Goal: Information Seeking & Learning: Learn about a topic

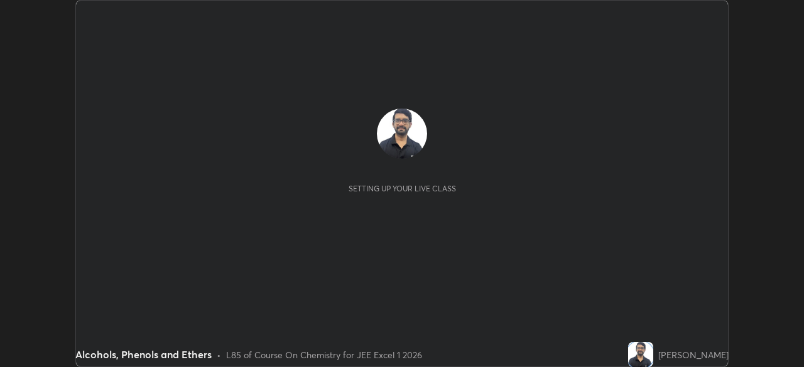
scroll to position [367, 804]
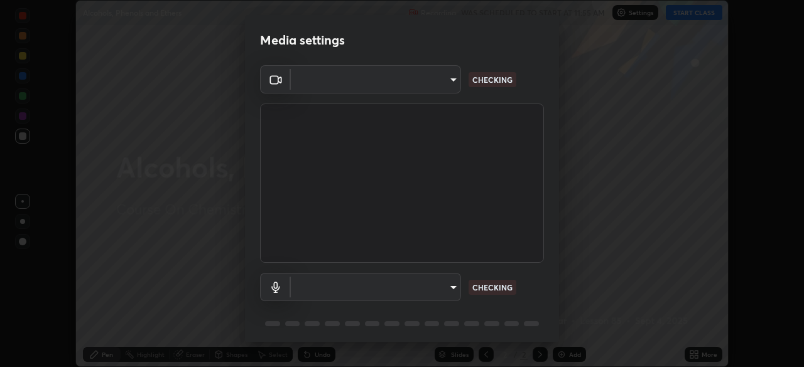
type input "b04d3f4aab0507a607fcb058103082b40897ea5b56942dd6fa8112f95d025699"
type input "communications"
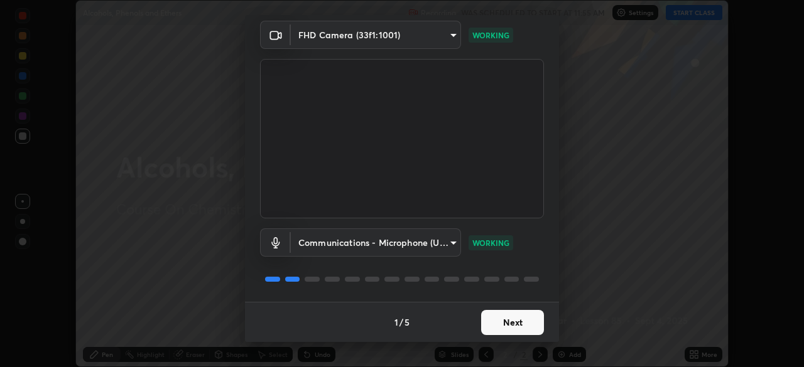
click at [522, 328] on button "Next" at bounding box center [512, 322] width 63 height 25
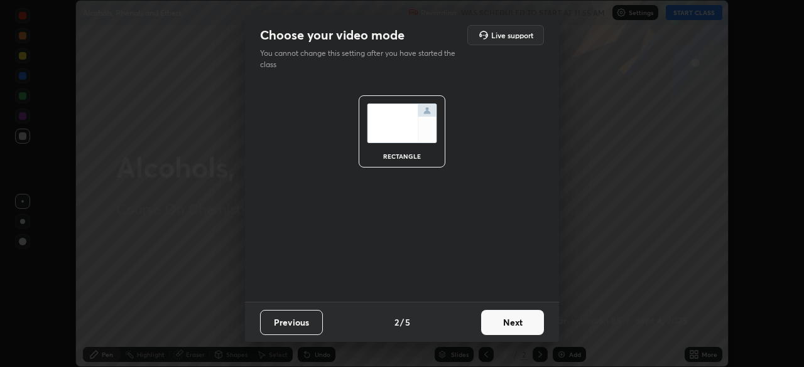
scroll to position [0, 0]
click at [519, 329] on button "Next" at bounding box center [512, 322] width 63 height 25
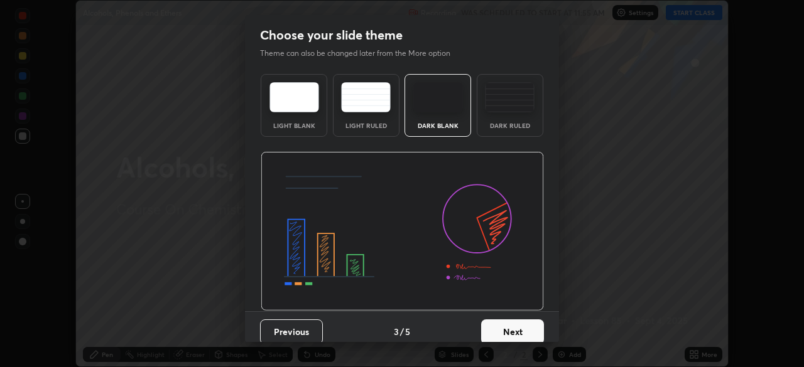
click at [519, 328] on button "Next" at bounding box center [512, 332] width 63 height 25
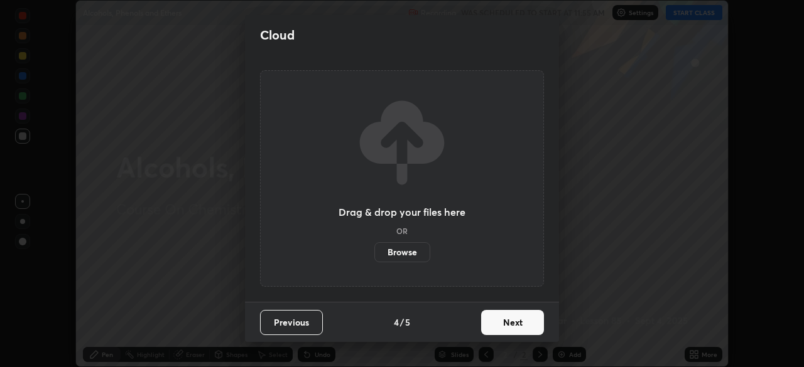
click at [527, 318] on button "Next" at bounding box center [512, 322] width 63 height 25
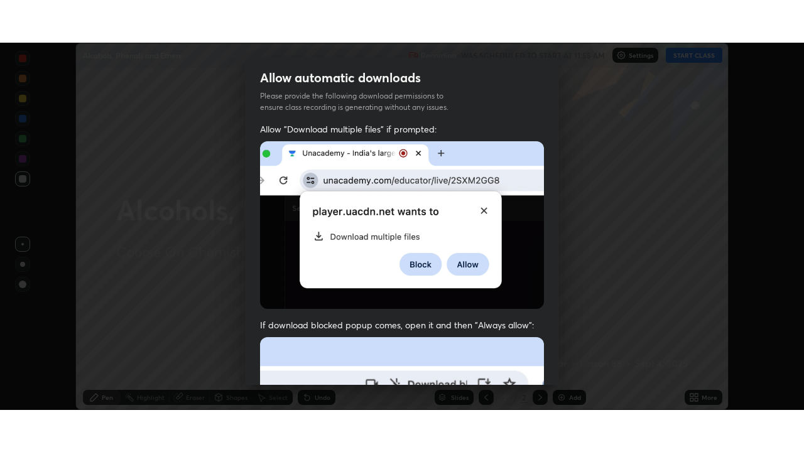
scroll to position [301, 0]
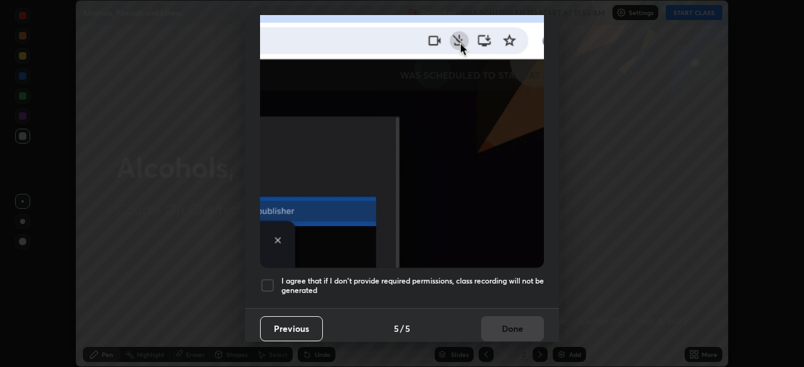
click at [271, 278] on div at bounding box center [267, 285] width 15 height 15
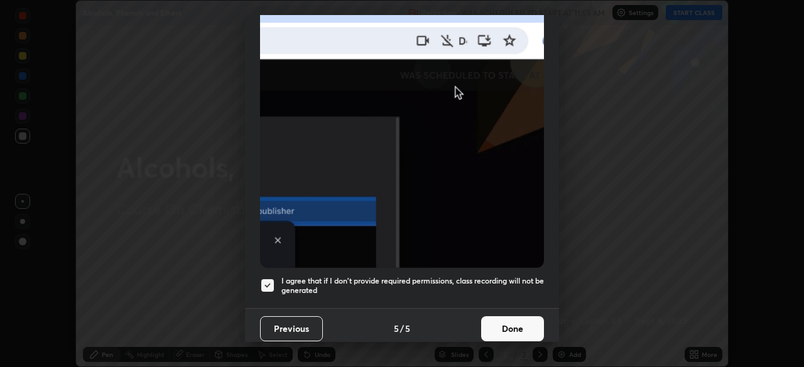
click at [497, 321] on button "Done" at bounding box center [512, 328] width 63 height 25
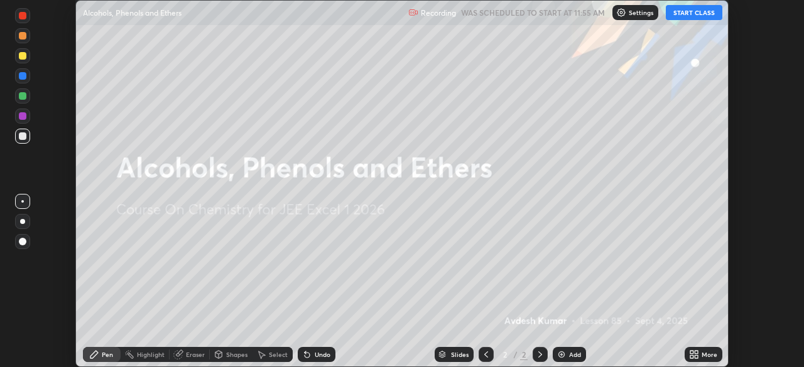
click at [679, 11] on button "START CLASS" at bounding box center [693, 12] width 57 height 15
click at [702, 361] on div "More" at bounding box center [703, 354] width 38 height 15
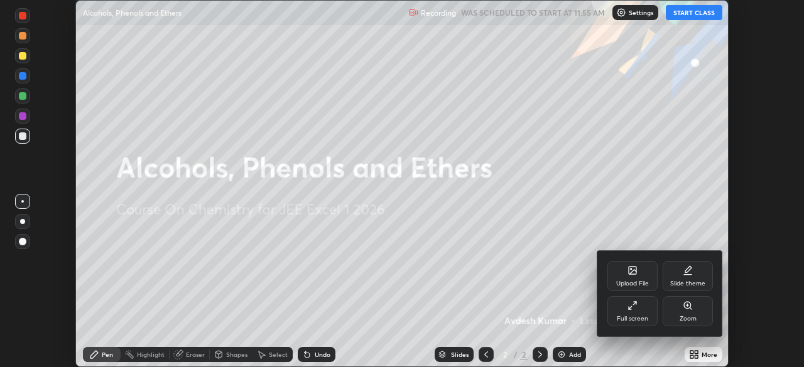
click at [645, 318] on div "Full screen" at bounding box center [632, 319] width 31 height 6
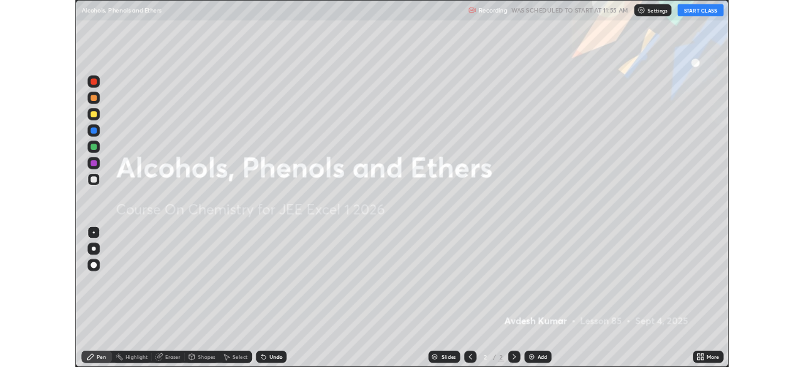
scroll to position [452, 804]
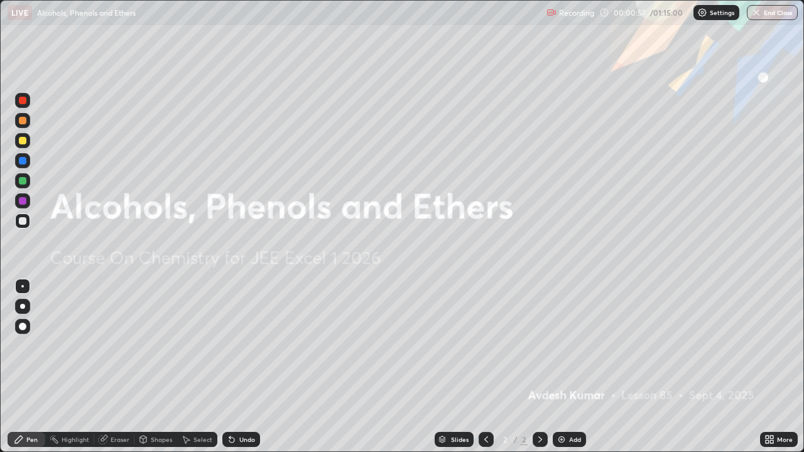
click at [559, 367] on img at bounding box center [561, 439] width 10 height 10
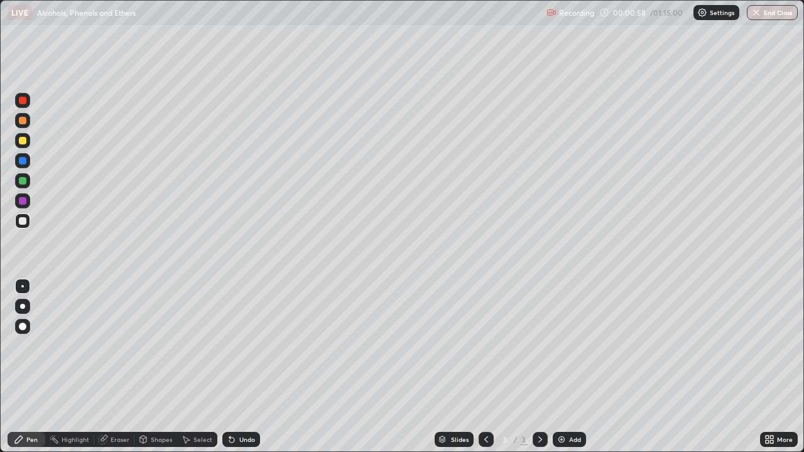
click at [23, 308] on div at bounding box center [22, 306] width 5 height 5
click at [253, 367] on div "Undo" at bounding box center [241, 439] width 38 height 15
click at [18, 145] on div at bounding box center [22, 140] width 15 height 15
click at [241, 367] on div "Undo" at bounding box center [247, 439] width 16 height 6
click at [241, 367] on div "Undo" at bounding box center [241, 439] width 38 height 15
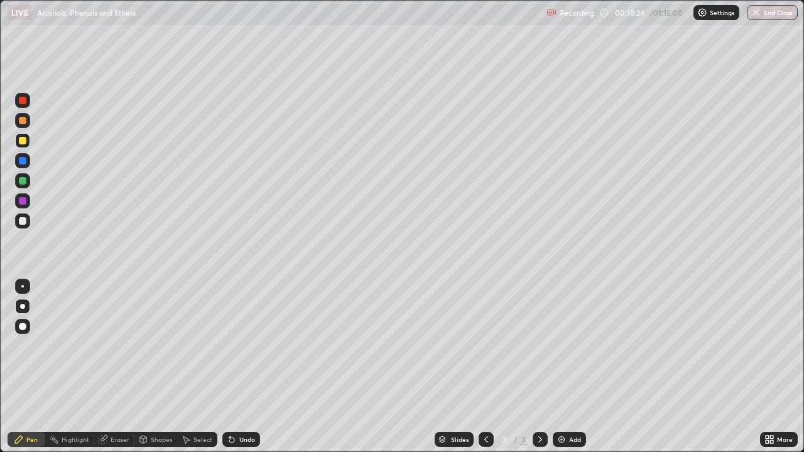
click at [237, 367] on div "Undo" at bounding box center [241, 439] width 38 height 15
click at [243, 367] on div "Undo" at bounding box center [247, 439] width 16 height 6
click at [23, 181] on div at bounding box center [23, 181] width 8 height 8
click at [575, 367] on div "Add" at bounding box center [568, 439] width 33 height 15
click at [23, 226] on div at bounding box center [22, 220] width 15 height 15
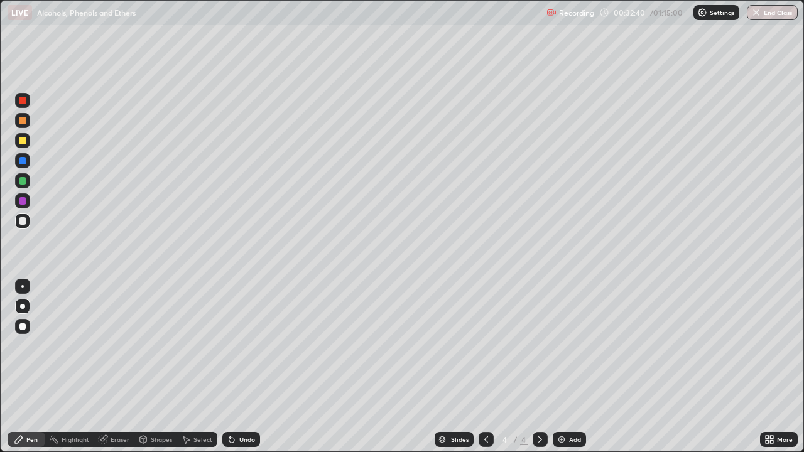
click at [24, 142] on div at bounding box center [23, 141] width 8 height 8
click at [21, 182] on div at bounding box center [23, 181] width 8 height 8
click at [19, 220] on div at bounding box center [23, 221] width 8 height 8
click at [23, 141] on div at bounding box center [23, 141] width 8 height 8
click at [16, 227] on div at bounding box center [22, 220] width 15 height 15
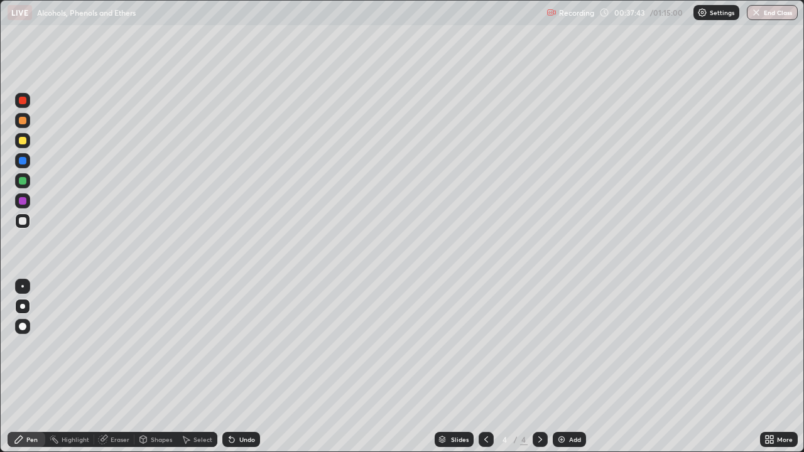
click at [24, 104] on div at bounding box center [23, 101] width 8 height 8
click at [15, 222] on div at bounding box center [22, 220] width 15 height 15
click at [568, 367] on div "Add" at bounding box center [568, 439] width 33 height 15
click at [224, 367] on div "Undo" at bounding box center [241, 439] width 38 height 15
click at [21, 142] on div at bounding box center [23, 141] width 8 height 8
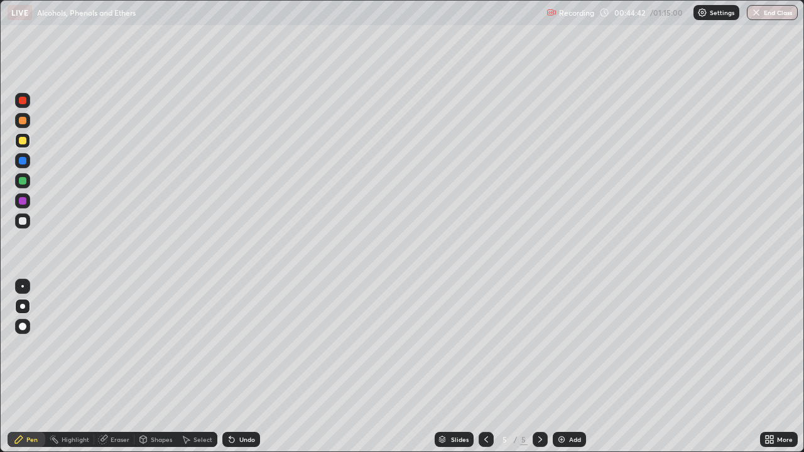
click at [23, 223] on div at bounding box center [23, 221] width 8 height 8
click at [22, 141] on div at bounding box center [23, 141] width 8 height 8
click at [243, 367] on div "Undo" at bounding box center [241, 439] width 38 height 15
click at [237, 367] on div "Undo" at bounding box center [241, 439] width 38 height 15
click at [28, 102] on div at bounding box center [22, 100] width 15 height 15
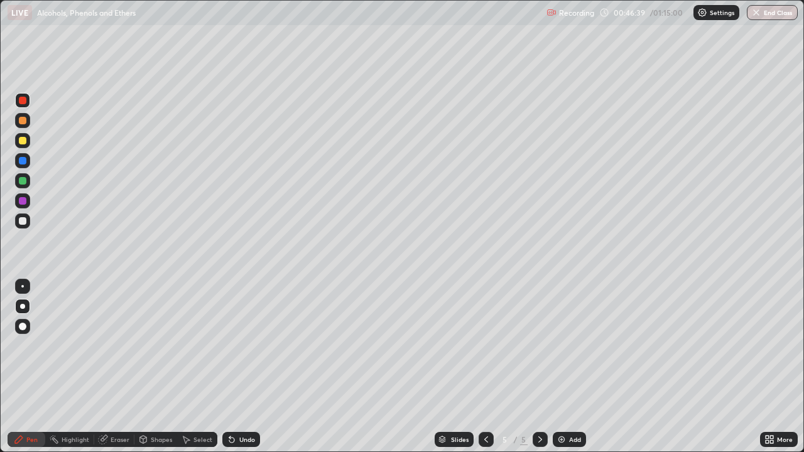
click at [24, 142] on div at bounding box center [23, 141] width 8 height 8
click at [239, 367] on div "Undo" at bounding box center [247, 439] width 16 height 6
click at [20, 216] on div at bounding box center [22, 220] width 15 height 15
click at [569, 367] on div "Add" at bounding box center [568, 439] width 33 height 15
click at [223, 367] on div "Undo" at bounding box center [241, 439] width 38 height 15
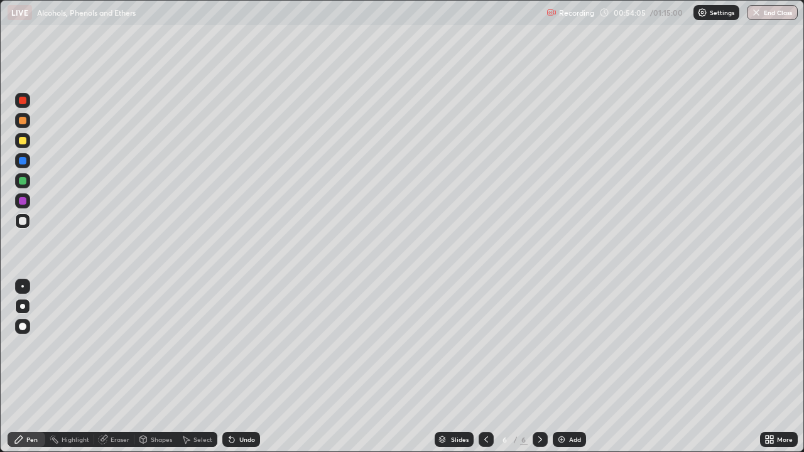
click at [229, 367] on icon at bounding box center [231, 440] width 5 height 5
click at [235, 367] on div "Undo" at bounding box center [241, 439] width 38 height 15
click at [235, 367] on icon at bounding box center [232, 439] width 10 height 10
click at [232, 367] on icon at bounding box center [232, 439] width 10 height 10
click at [230, 367] on icon at bounding box center [231, 440] width 5 height 5
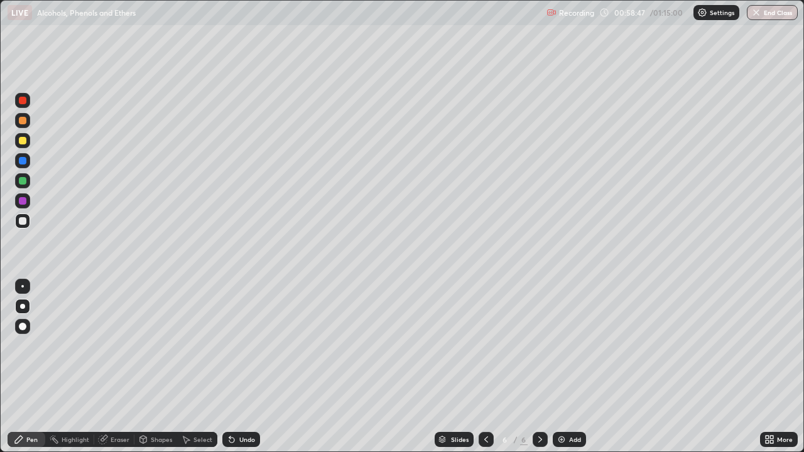
click at [235, 367] on div "Undo" at bounding box center [241, 439] width 38 height 15
click at [237, 367] on div "Undo" at bounding box center [241, 439] width 38 height 15
click at [23, 141] on div at bounding box center [23, 141] width 8 height 8
click at [18, 222] on div at bounding box center [22, 220] width 15 height 15
click at [765, 10] on button "End Class" at bounding box center [771, 12] width 51 height 15
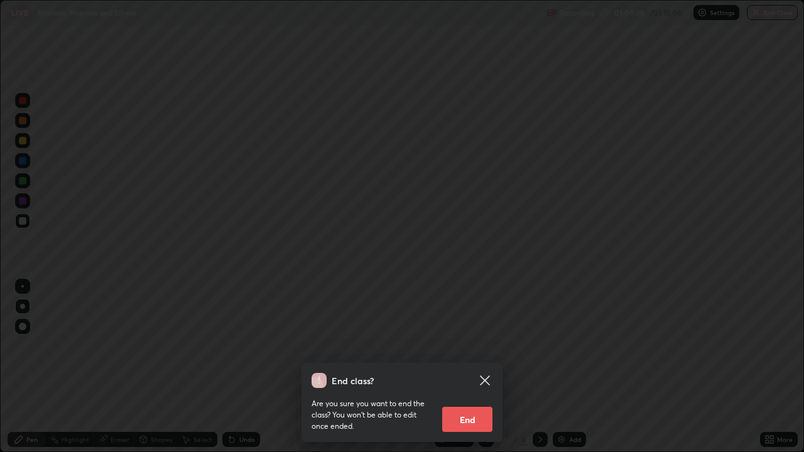
click at [470, 367] on button "End" at bounding box center [467, 419] width 50 height 25
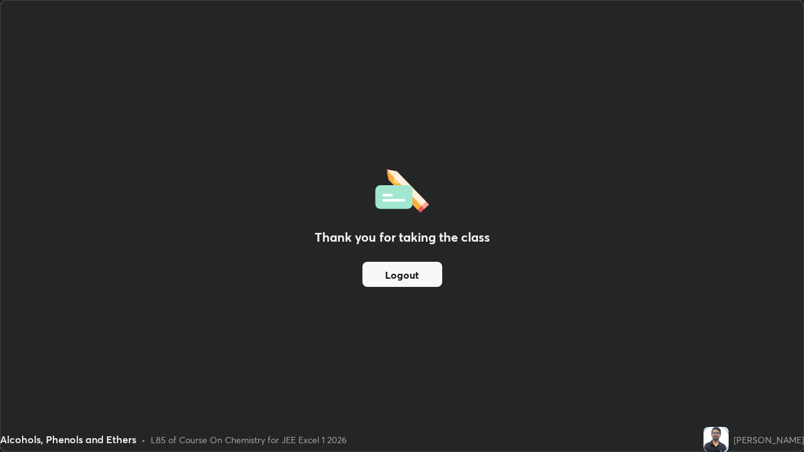
click at [321, 346] on div "Thank you for taking the class Logout" at bounding box center [402, 226] width 802 height 451
click at [408, 272] on button "Logout" at bounding box center [402, 274] width 80 height 25
click at [407, 280] on button "Logout" at bounding box center [402, 274] width 80 height 25
click at [404, 279] on button "Logout" at bounding box center [402, 274] width 80 height 25
click at [404, 278] on button "Logout" at bounding box center [402, 274] width 80 height 25
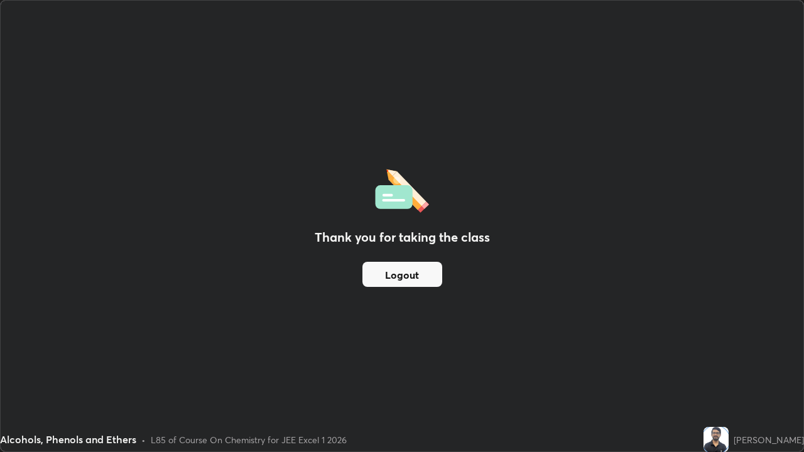
click at [405, 278] on button "Logout" at bounding box center [402, 274] width 80 height 25
click at [403, 282] on button "Logout" at bounding box center [402, 274] width 80 height 25
click at [401, 281] on button "Logout" at bounding box center [402, 274] width 80 height 25
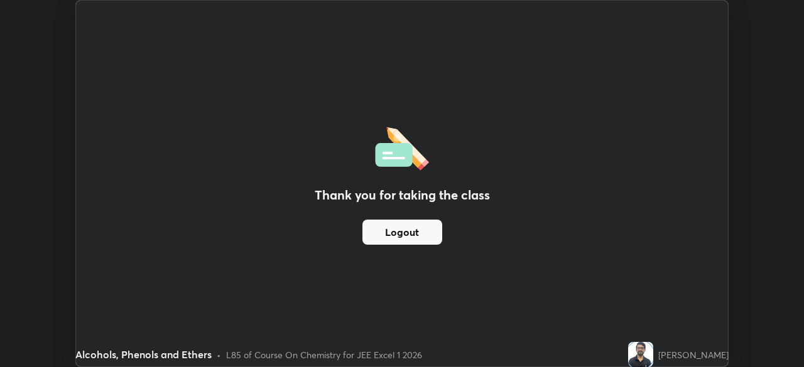
scroll to position [62414, 61978]
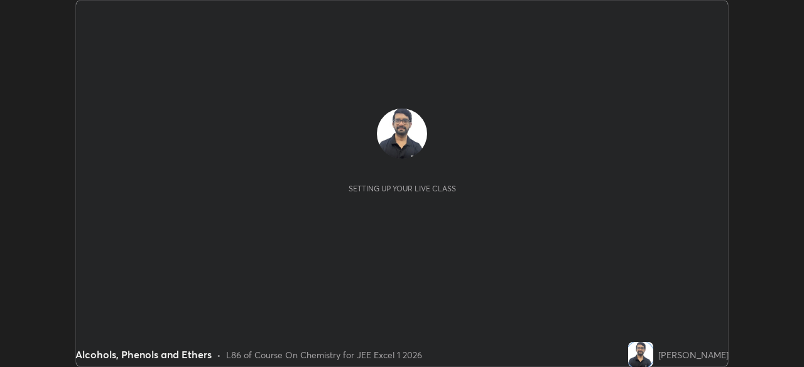
scroll to position [367, 803]
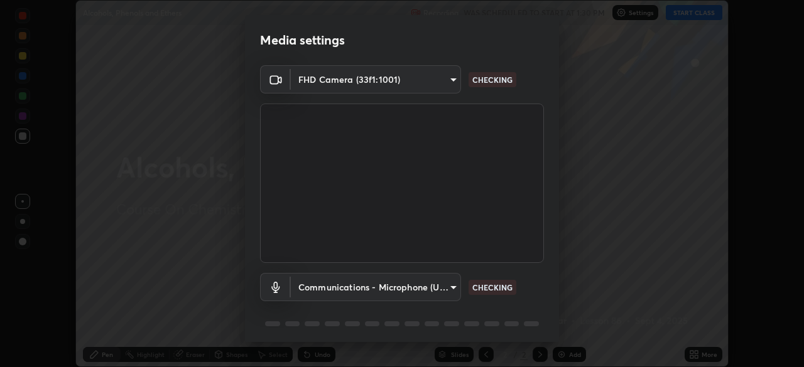
type input "b04d3f4aab0507a607fcb058103082b40897ea5b56942dd6fa8112f95d025699"
type input "communications"
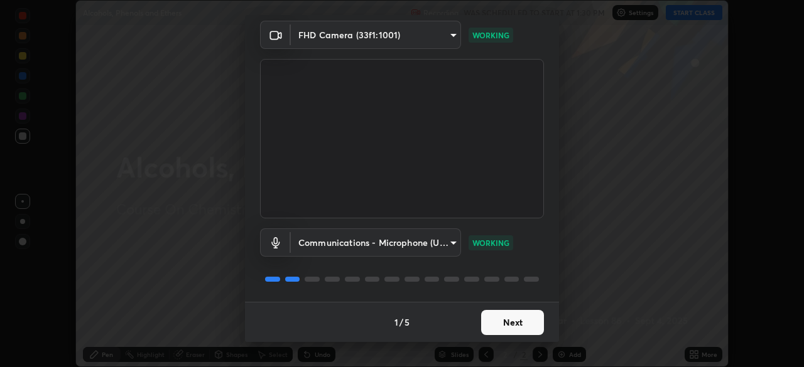
click at [505, 330] on button "Next" at bounding box center [512, 322] width 63 height 25
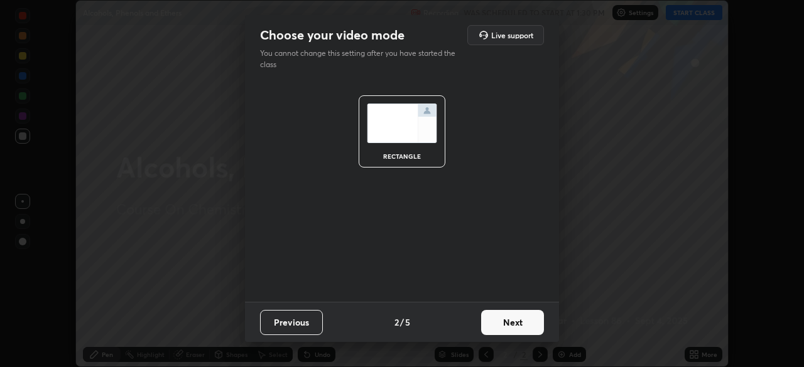
click at [503, 324] on button "Next" at bounding box center [512, 322] width 63 height 25
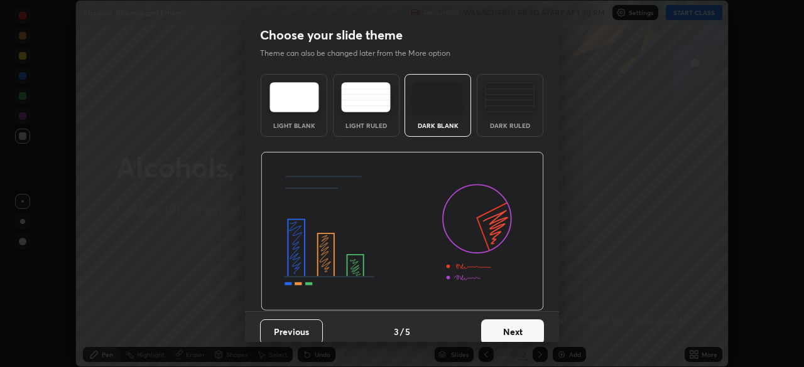
click at [499, 333] on button "Next" at bounding box center [512, 332] width 63 height 25
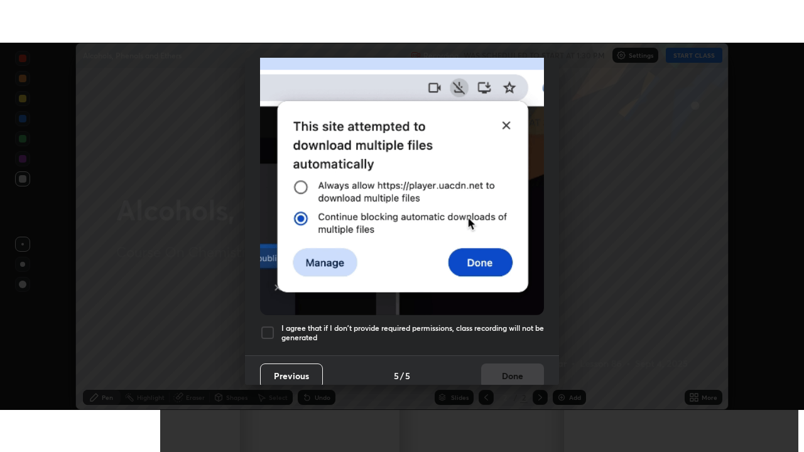
scroll to position [301, 0]
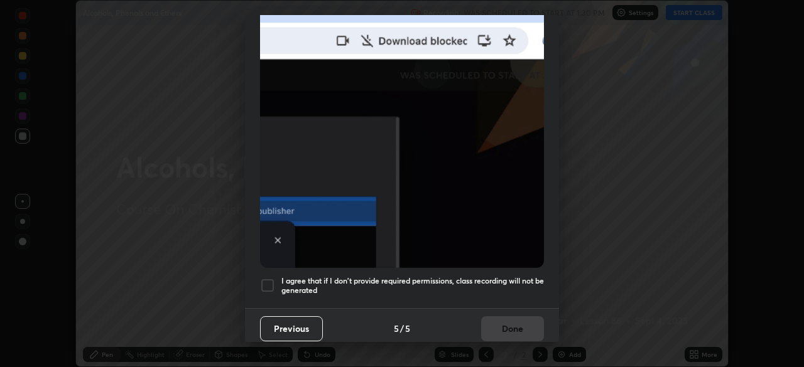
click at [264, 279] on div at bounding box center [267, 285] width 15 height 15
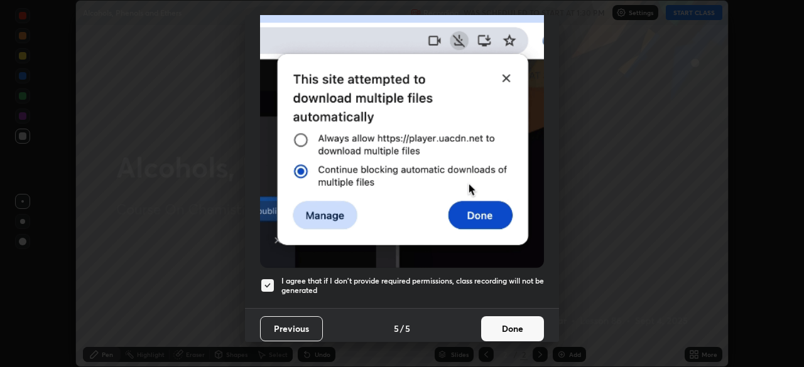
click at [506, 326] on button "Done" at bounding box center [512, 328] width 63 height 25
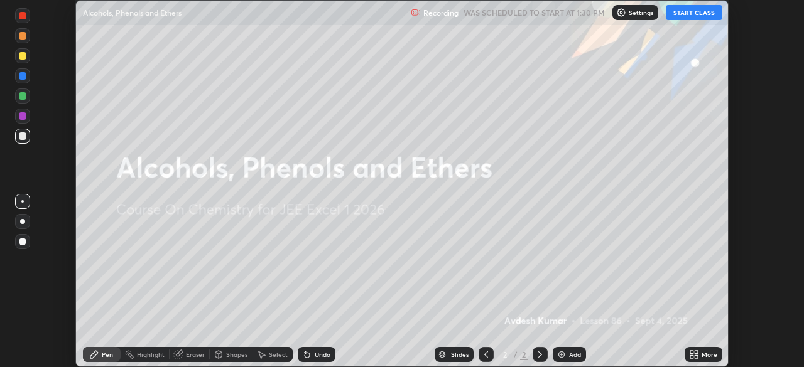
click at [703, 355] on div "More" at bounding box center [709, 355] width 16 height 6
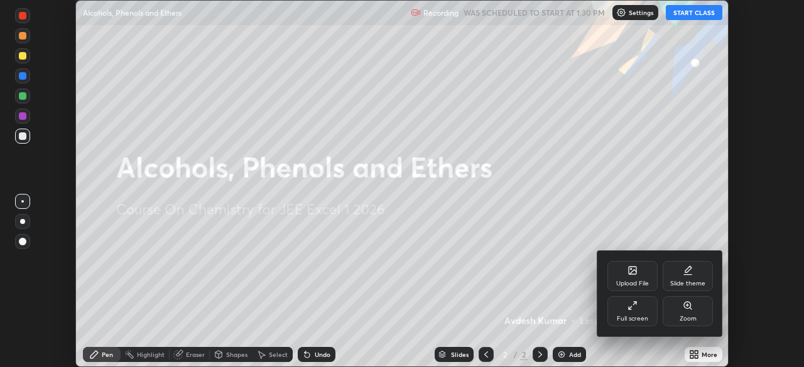
click at [635, 324] on div "Full screen" at bounding box center [632, 311] width 50 height 30
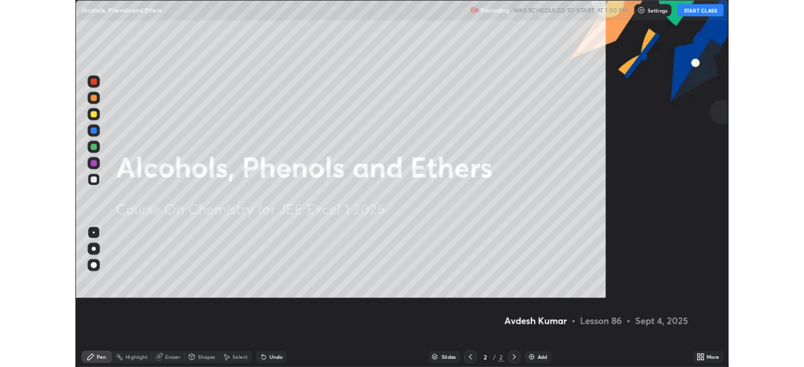
scroll to position [452, 804]
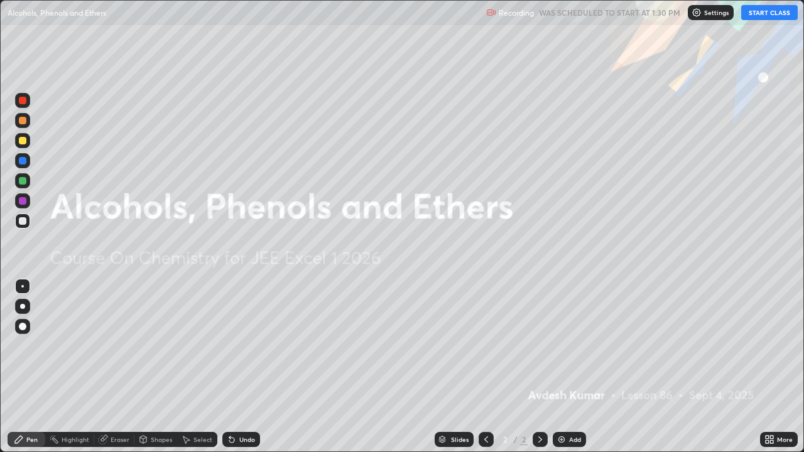
click at [777, 12] on button "START CLASS" at bounding box center [769, 12] width 57 height 15
click at [561, 367] on img at bounding box center [561, 439] width 10 height 10
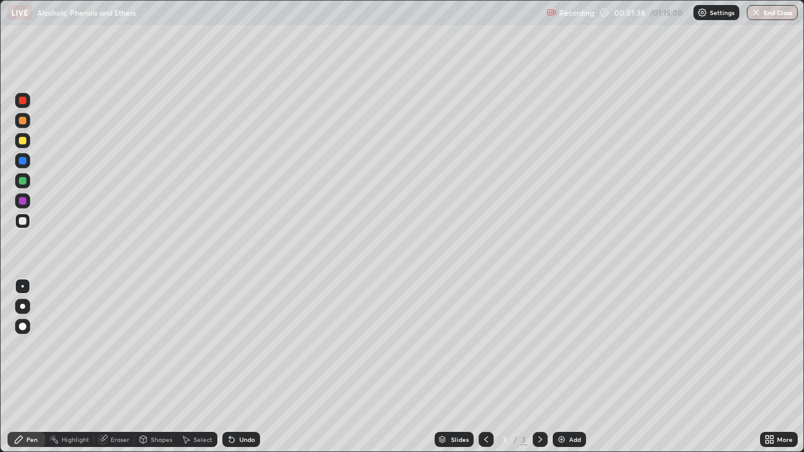
click at [23, 299] on div at bounding box center [22, 306] width 15 height 15
click at [24, 139] on div at bounding box center [23, 141] width 8 height 8
click at [237, 367] on div "Undo" at bounding box center [241, 439] width 38 height 15
click at [239, 367] on div "Undo" at bounding box center [247, 439] width 16 height 6
click at [559, 367] on img at bounding box center [561, 439] width 10 height 10
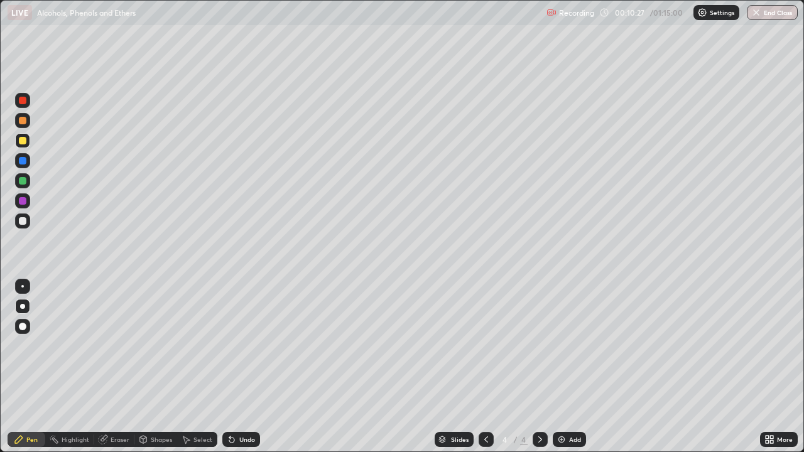
click at [24, 223] on div at bounding box center [23, 221] width 8 height 8
click at [230, 367] on icon at bounding box center [231, 440] width 5 height 5
click at [229, 367] on icon at bounding box center [231, 440] width 5 height 5
click at [18, 141] on div at bounding box center [22, 140] width 15 height 15
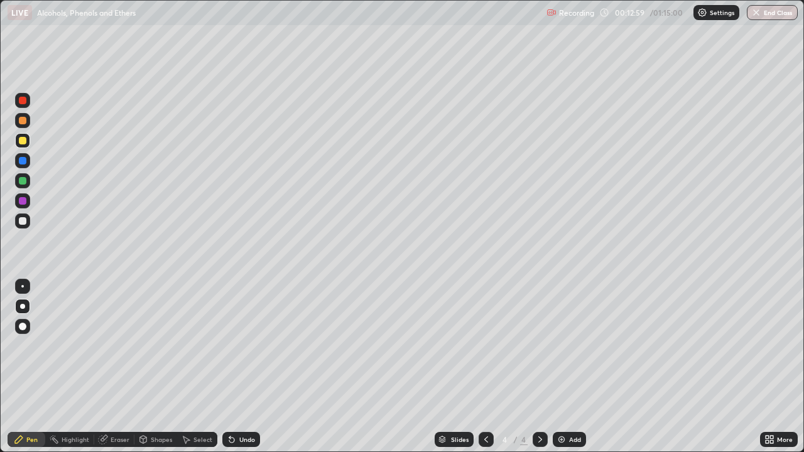
click at [235, 367] on icon at bounding box center [232, 439] width 10 height 10
click at [235, 367] on div "Undo" at bounding box center [241, 439] width 38 height 15
click at [230, 367] on icon at bounding box center [231, 440] width 5 height 5
click at [22, 220] on div at bounding box center [23, 221] width 8 height 8
click at [20, 225] on div at bounding box center [22, 220] width 15 height 15
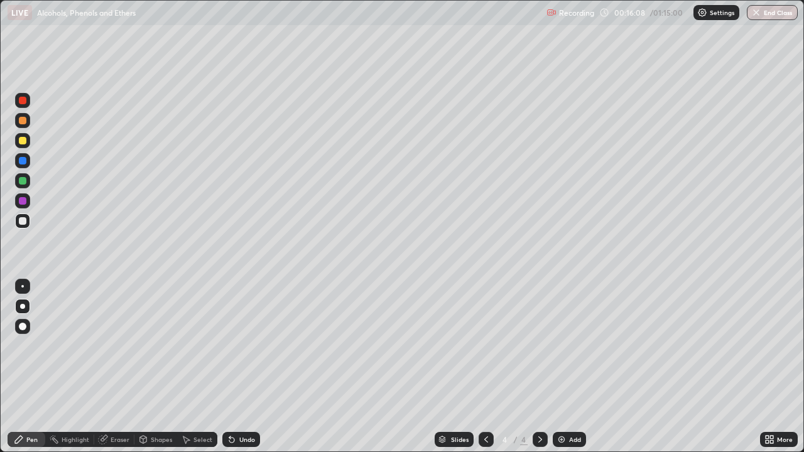
click at [568, 367] on div "Add" at bounding box center [568, 439] width 33 height 15
click at [23, 141] on div at bounding box center [23, 141] width 8 height 8
click at [19, 227] on div at bounding box center [22, 220] width 15 height 15
click at [23, 141] on div at bounding box center [23, 141] width 8 height 8
click at [24, 222] on div at bounding box center [23, 221] width 8 height 8
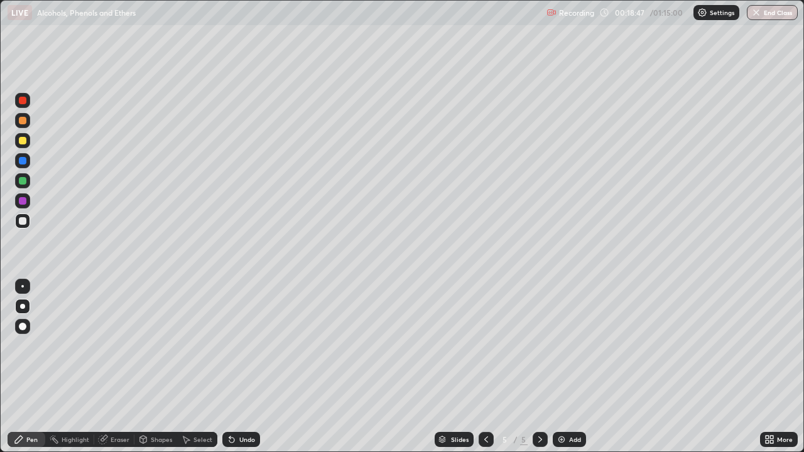
click at [24, 221] on div at bounding box center [23, 221] width 8 height 8
click at [23, 142] on div at bounding box center [23, 141] width 8 height 8
click at [20, 221] on div at bounding box center [23, 221] width 8 height 8
click at [23, 146] on div at bounding box center [22, 140] width 15 height 15
click at [30, 219] on div at bounding box center [22, 220] width 15 height 15
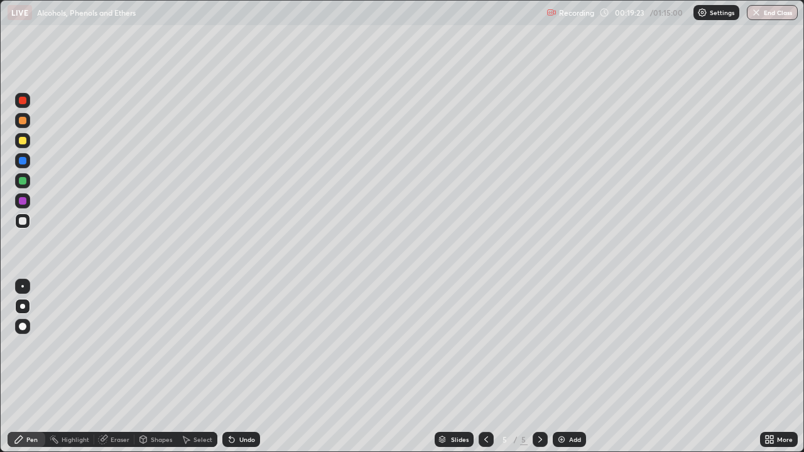
click at [24, 142] on div at bounding box center [23, 141] width 8 height 8
click at [27, 222] on div at bounding box center [22, 220] width 15 height 15
click at [25, 228] on div at bounding box center [22, 220] width 15 height 15
click at [17, 144] on div at bounding box center [22, 140] width 15 height 15
click at [235, 367] on div "Undo" at bounding box center [241, 439] width 38 height 15
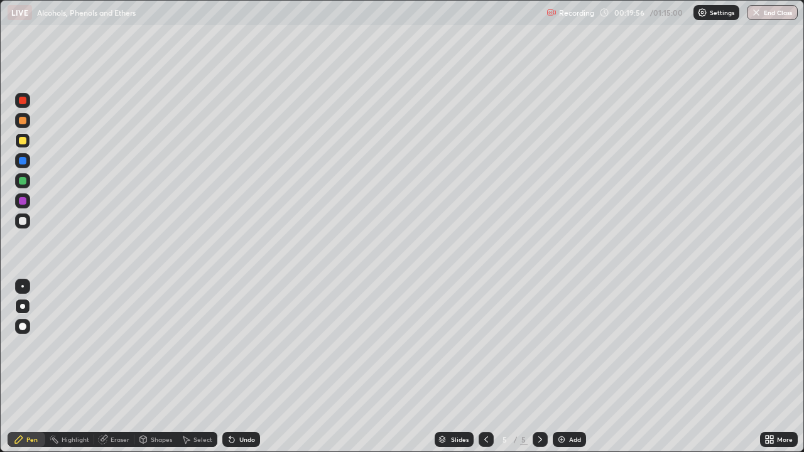
click at [23, 221] on div at bounding box center [23, 221] width 8 height 8
click at [23, 222] on div at bounding box center [23, 221] width 8 height 8
click at [28, 143] on div at bounding box center [22, 140] width 15 height 15
click at [20, 223] on div at bounding box center [23, 221] width 8 height 8
click at [24, 142] on div at bounding box center [23, 141] width 8 height 8
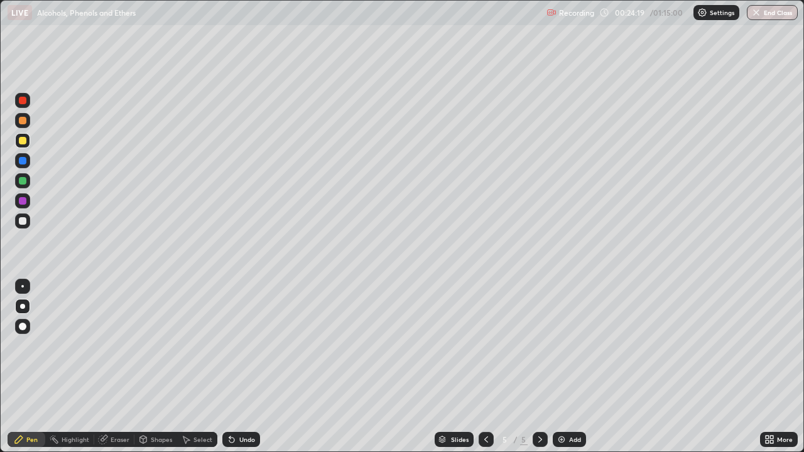
click at [23, 221] on div at bounding box center [23, 221] width 8 height 8
click at [18, 139] on div at bounding box center [22, 140] width 15 height 15
click at [18, 222] on div at bounding box center [22, 220] width 15 height 15
click at [229, 367] on icon at bounding box center [229, 436] width 1 height 1
click at [25, 140] on div at bounding box center [23, 141] width 8 height 8
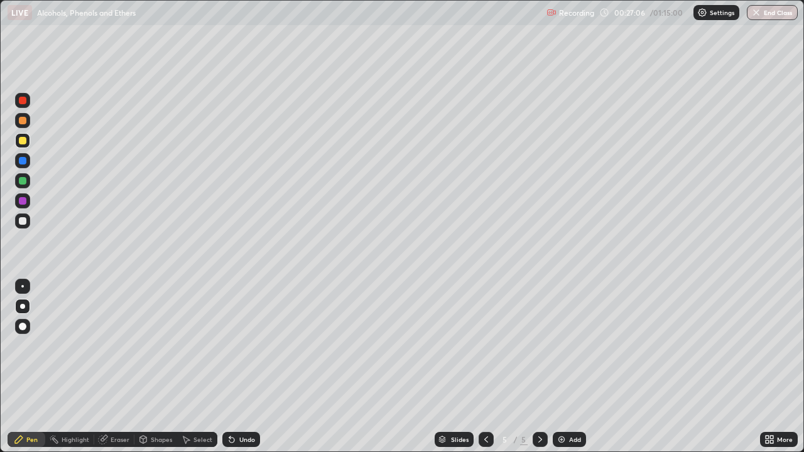
click at [24, 222] on div at bounding box center [23, 221] width 8 height 8
click at [563, 367] on img at bounding box center [561, 439] width 10 height 10
click at [237, 367] on div "Undo" at bounding box center [241, 439] width 38 height 15
click at [239, 367] on div "Undo" at bounding box center [247, 439] width 16 height 6
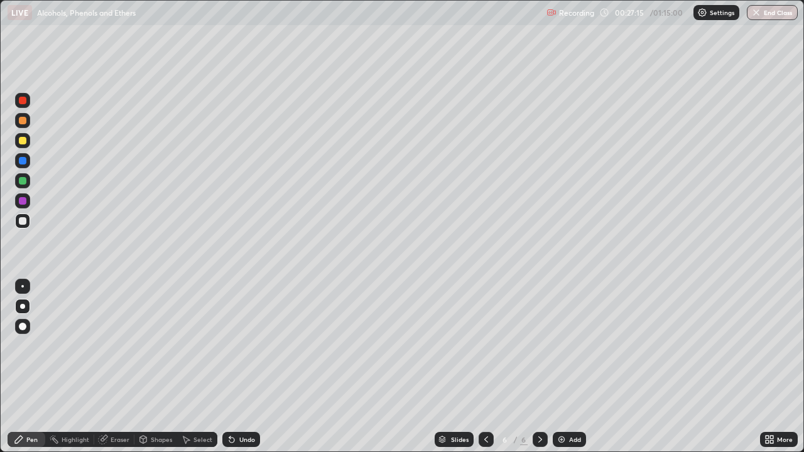
click at [239, 367] on div "Undo" at bounding box center [247, 439] width 16 height 6
click at [235, 367] on div "Undo" at bounding box center [241, 439] width 38 height 15
click at [229, 367] on icon at bounding box center [231, 440] width 5 height 5
click at [229, 367] on div "Undo" at bounding box center [241, 439] width 38 height 15
click at [230, 367] on icon at bounding box center [231, 440] width 5 height 5
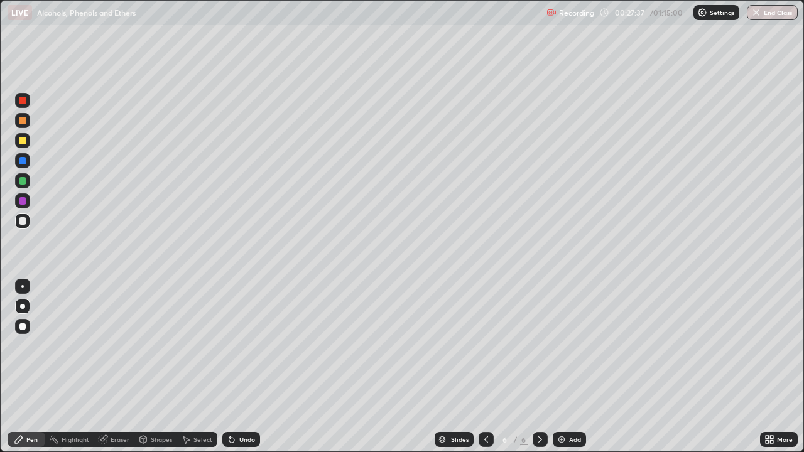
click at [23, 144] on div at bounding box center [23, 141] width 8 height 8
click at [20, 225] on div at bounding box center [22, 220] width 15 height 15
click at [230, 367] on icon at bounding box center [231, 440] width 5 height 5
click at [235, 367] on div "Undo" at bounding box center [241, 439] width 38 height 15
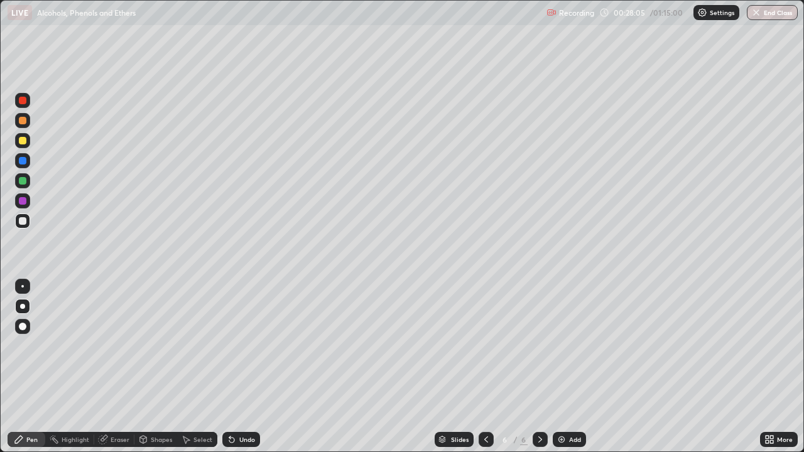
click at [236, 367] on div "Undo" at bounding box center [241, 439] width 38 height 15
click at [237, 367] on div "Undo" at bounding box center [241, 439] width 38 height 15
click at [232, 367] on div "Undo" at bounding box center [241, 439] width 38 height 15
click at [231, 367] on icon at bounding box center [231, 440] width 5 height 5
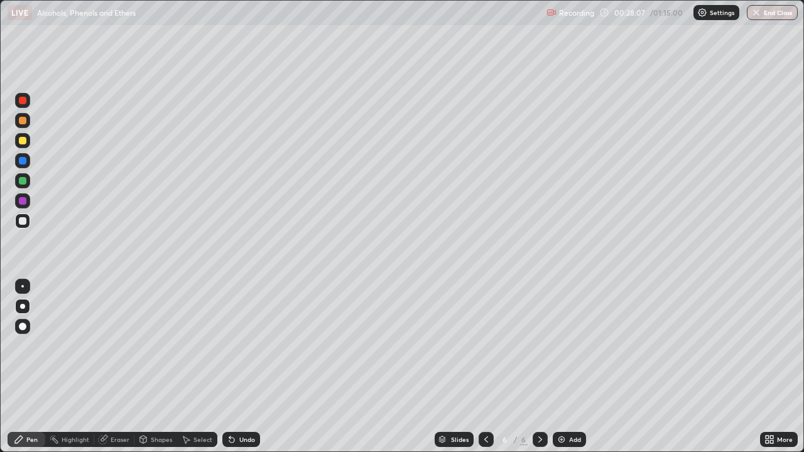
click at [242, 367] on div "Undo" at bounding box center [247, 439] width 16 height 6
click at [239, 367] on div "Undo" at bounding box center [241, 439] width 38 height 15
click at [230, 367] on icon at bounding box center [231, 440] width 5 height 5
click at [242, 367] on div "Undo" at bounding box center [247, 439] width 16 height 6
click at [232, 367] on icon at bounding box center [232, 439] width 10 height 10
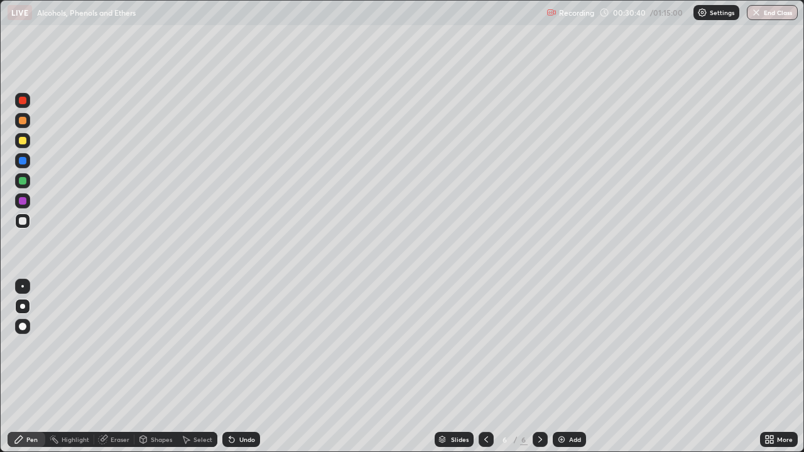
click at [25, 143] on div at bounding box center [23, 141] width 8 height 8
click at [30, 219] on div at bounding box center [22, 220] width 15 height 15
click at [27, 139] on div at bounding box center [22, 140] width 15 height 15
click at [230, 367] on icon at bounding box center [231, 440] width 5 height 5
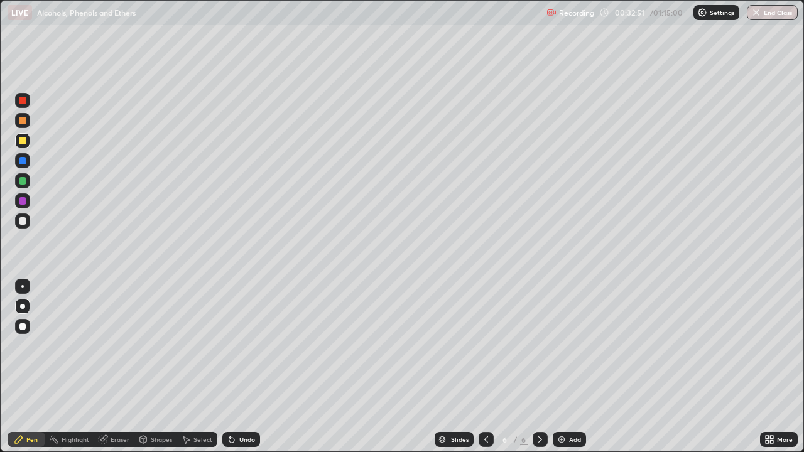
click at [28, 220] on div at bounding box center [22, 220] width 15 height 15
click at [23, 141] on div at bounding box center [23, 141] width 8 height 8
click at [27, 223] on div at bounding box center [22, 220] width 15 height 15
click at [228, 367] on div "Undo" at bounding box center [241, 439] width 38 height 15
click at [226, 367] on div "Undo" at bounding box center [241, 439] width 38 height 15
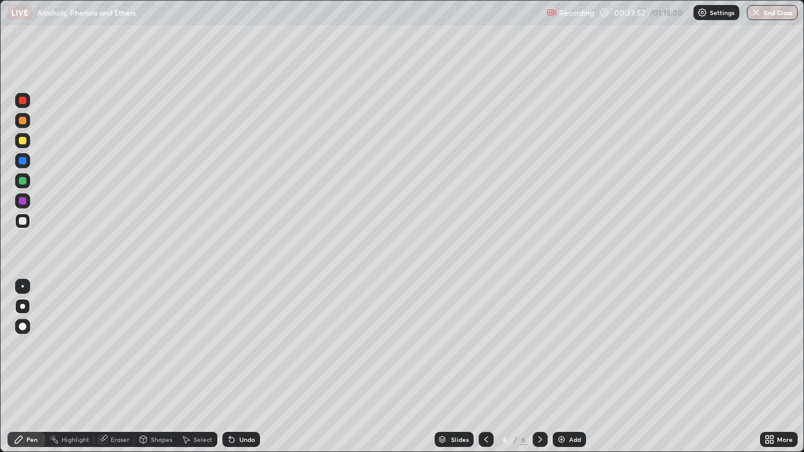
click at [236, 367] on div "Undo" at bounding box center [241, 439] width 38 height 15
click at [234, 367] on icon at bounding box center [232, 439] width 10 height 10
click at [227, 367] on icon at bounding box center [232, 439] width 10 height 10
click at [771, 367] on icon at bounding box center [771, 441] width 3 height 3
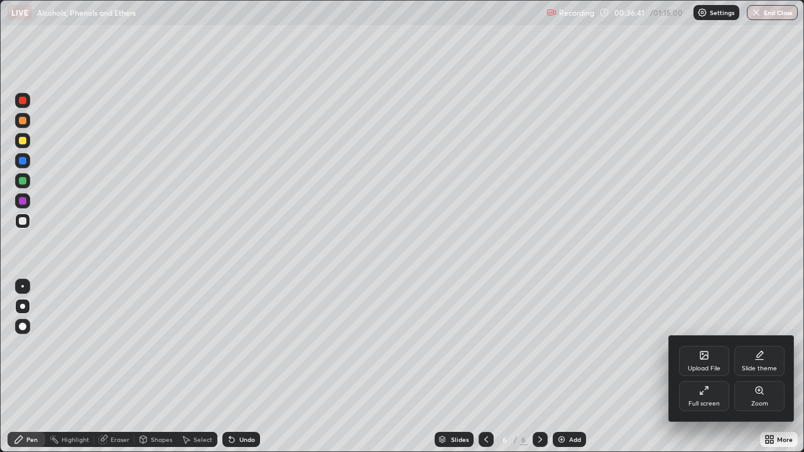
click at [703, 367] on div "Full screen" at bounding box center [703, 404] width 31 height 6
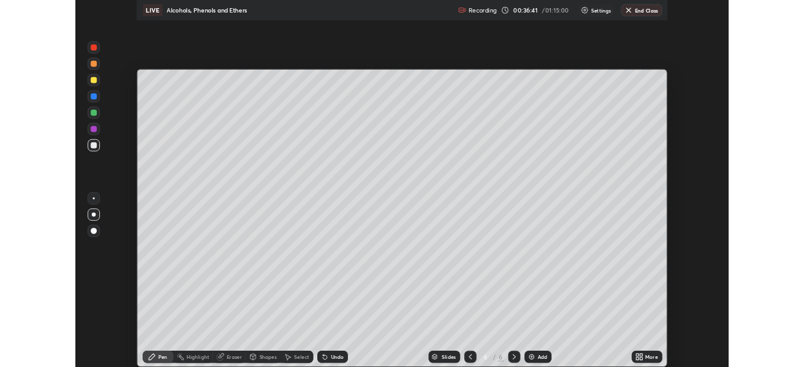
scroll to position [62414, 61978]
